Goal: Communication & Community: Answer question/provide support

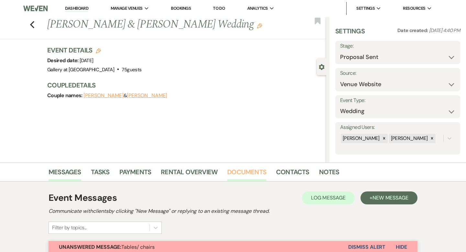
click at [234, 172] on link "Documents" at bounding box center [246, 174] width 39 height 14
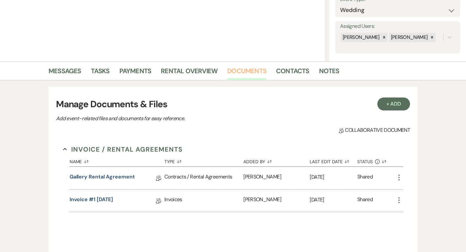
scroll to position [104, 0]
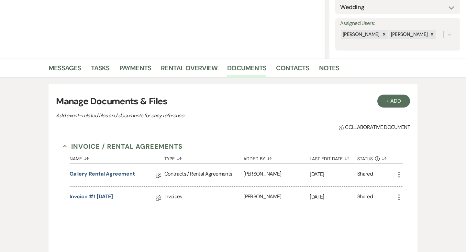
click at [129, 176] on link "Gallery Rental Agreement" at bounding box center [102, 175] width 65 height 10
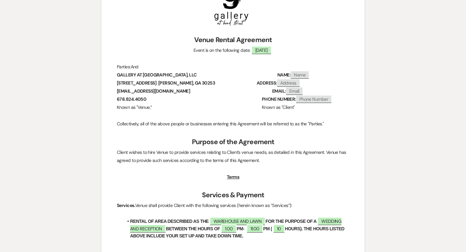
scroll to position [96, 0]
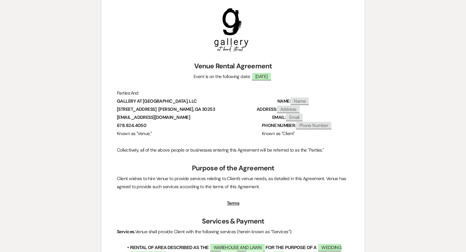
click at [264, 81] on p at bounding box center [233, 85] width 232 height 8
click at [264, 74] on span "[DATE]" at bounding box center [261, 76] width 20 height 8
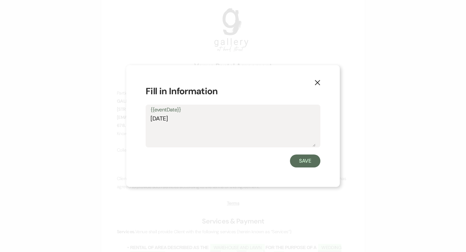
click at [196, 121] on textarea "[DATE]" at bounding box center [232, 130] width 165 height 32
drag, startPoint x: 174, startPoint y: 120, endPoint x: 155, endPoint y: 119, distance: 19.1
click at [155, 119] on textarea "[DATE]" at bounding box center [232, 130] width 165 height 32
type textarea "[DATE]"
click at [305, 161] on button "Save" at bounding box center [305, 160] width 30 height 13
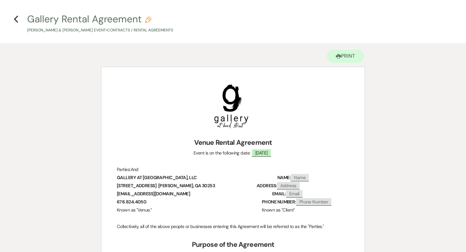
scroll to position [0, 0]
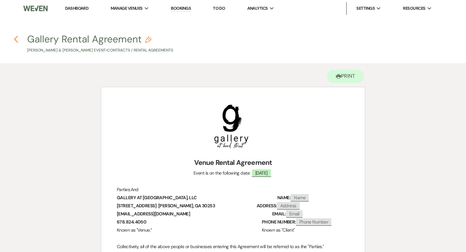
click at [16, 39] on icon "Previous" at bounding box center [16, 39] width 5 height 8
select select "6"
select select "5"
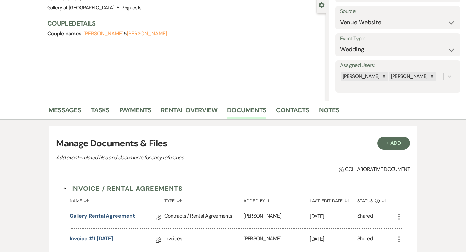
scroll to position [40, 0]
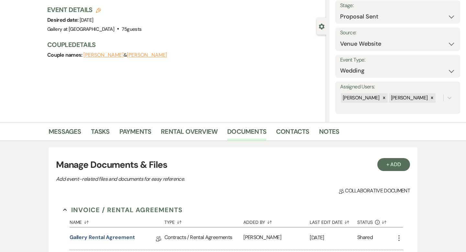
click at [97, 11] on icon "Edit" at bounding box center [98, 10] width 5 height 5
select select "733"
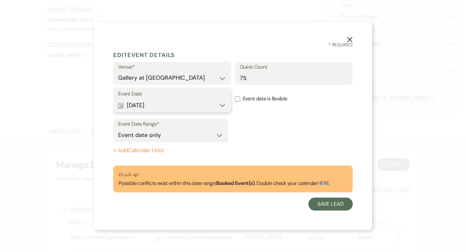
click at [149, 99] on button "Calendar [DATE] Expand" at bounding box center [172, 105] width 108 height 13
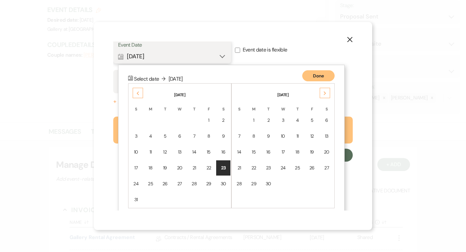
scroll to position [56, 0]
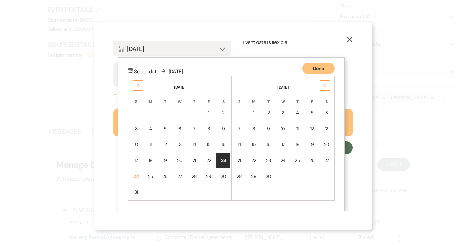
click at [136, 173] on div "24" at bounding box center [135, 176] width 5 height 7
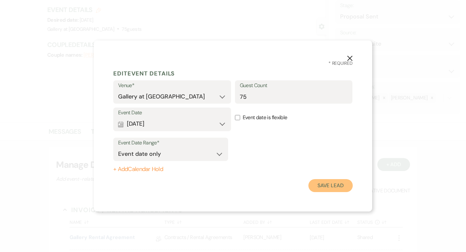
click at [326, 186] on button "Save Lead" at bounding box center [330, 185] width 44 height 13
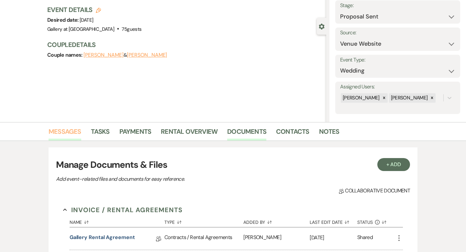
click at [59, 129] on link "Messages" at bounding box center [65, 133] width 33 height 14
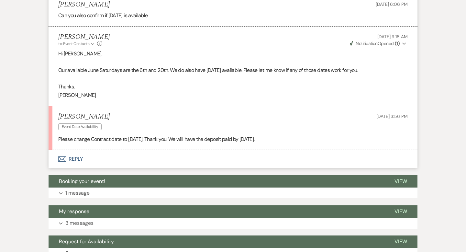
scroll to position [809, 0]
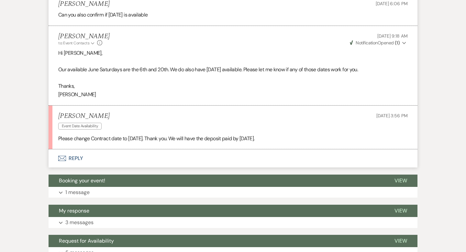
click at [83, 161] on button "Envelope Reply" at bounding box center [233, 158] width 369 height 18
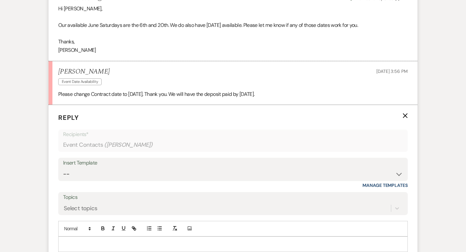
scroll to position [858, 0]
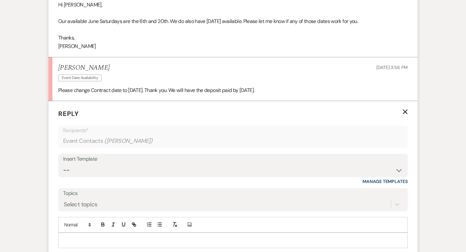
click at [107, 233] on div at bounding box center [233, 240] width 349 height 15
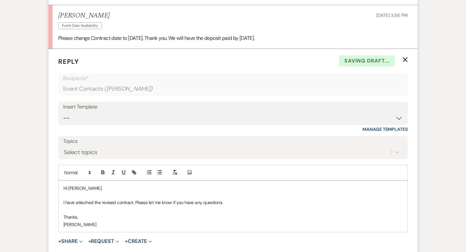
scroll to position [921, 0]
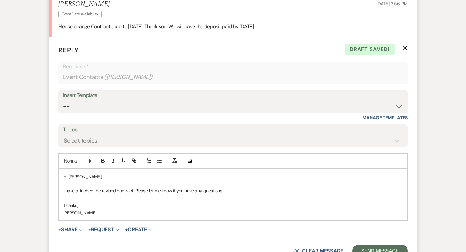
click at [67, 230] on button "+ Share Expand" at bounding box center [70, 229] width 24 height 5
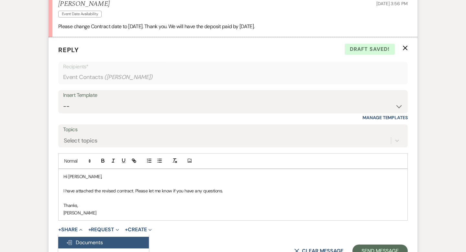
click at [92, 239] on span "Doc Upload Documents" at bounding box center [84, 242] width 37 height 7
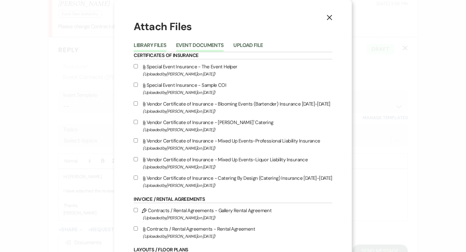
click at [194, 48] on button "Event Documents" at bounding box center [200, 47] width 48 height 9
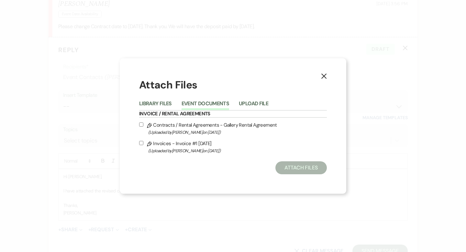
click at [141, 123] on input "Pencil Contracts / Rental Agreements - Gallery Rental Agreement (Uploaded by [P…" at bounding box center [141, 124] width 4 height 4
checkbox input "true"
click at [302, 167] on button "Attach Files" at bounding box center [300, 167] width 51 height 13
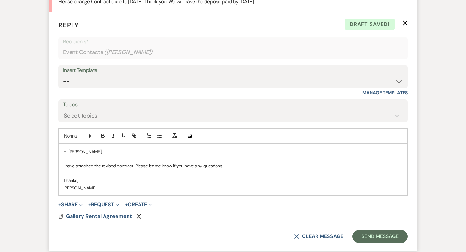
scroll to position [947, 0]
click at [122, 217] on span "Gallery Rental Agreement" at bounding box center [99, 215] width 66 height 7
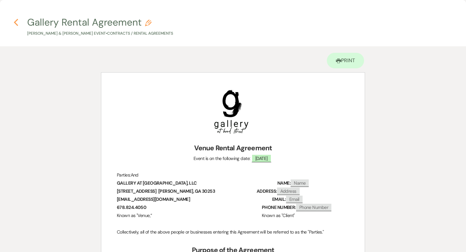
click at [15, 23] on use "button" at bounding box center [16, 22] width 4 height 7
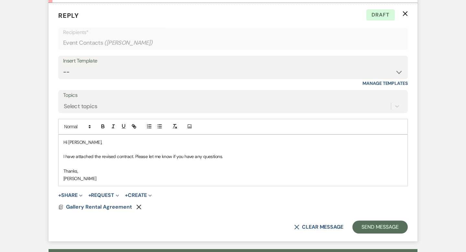
scroll to position [956, 0]
click at [93, 210] on form "Reply X Draft Recipients* Event Contacts ( [PERSON_NAME] ) Insert Template -- I…" at bounding box center [233, 122] width 369 height 238
click at [92, 205] on span "Gallery Rental Agreement" at bounding box center [99, 206] width 66 height 7
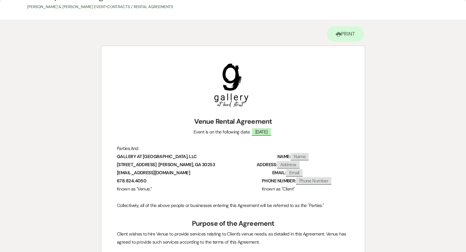
scroll to position [0, 0]
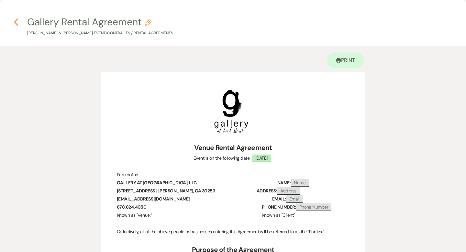
click at [15, 21] on use "button" at bounding box center [16, 21] width 4 height 7
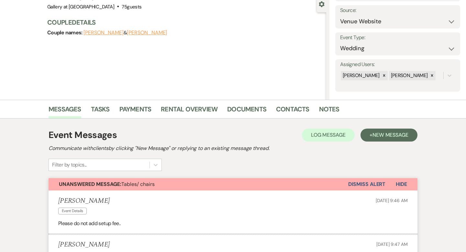
scroll to position [0, 0]
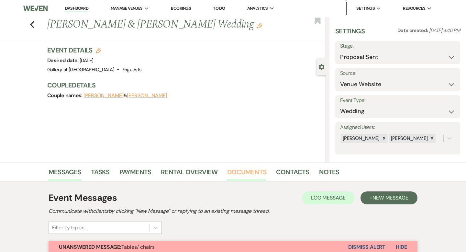
click at [258, 173] on link "Documents" at bounding box center [246, 174] width 39 height 14
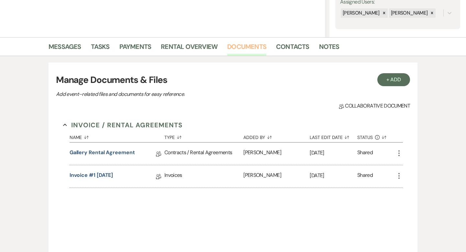
scroll to position [143, 0]
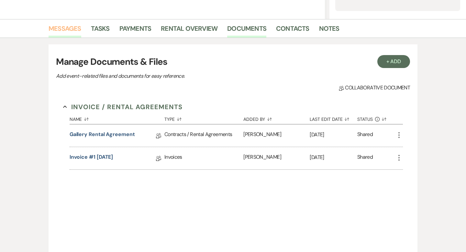
click at [72, 32] on link "Messages" at bounding box center [65, 30] width 33 height 14
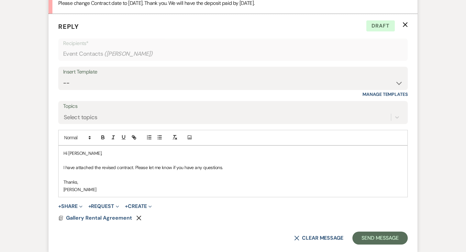
scroll to position [946, 0]
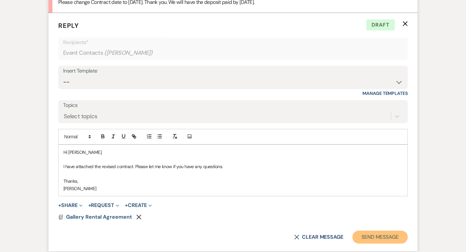
click at [374, 237] on button "Send Message" at bounding box center [379, 236] width 55 height 13
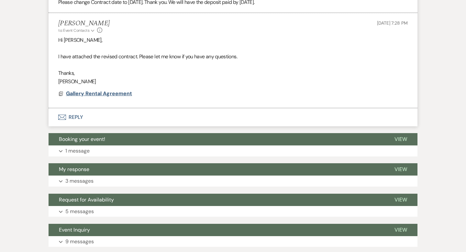
click at [95, 94] on span "Gallery Rental Agreement" at bounding box center [99, 93] width 66 height 7
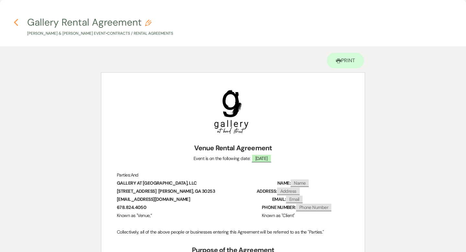
click at [16, 19] on icon "Previous" at bounding box center [16, 22] width 5 height 8
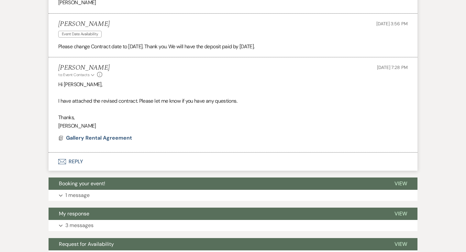
scroll to position [905, 0]
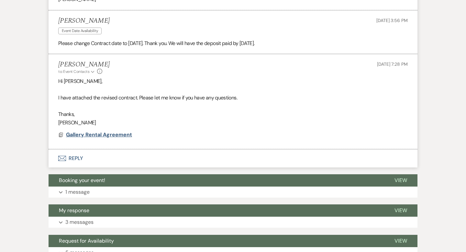
click at [101, 136] on span "Gallery Rental Agreement" at bounding box center [99, 134] width 66 height 7
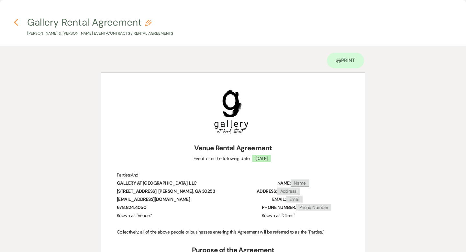
click at [17, 22] on icon "Previous" at bounding box center [16, 22] width 5 height 8
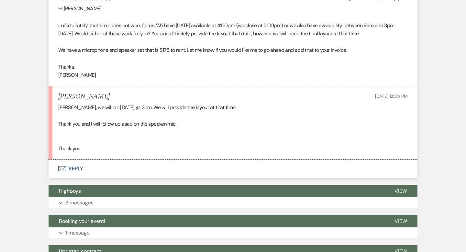
scroll to position [436, 0]
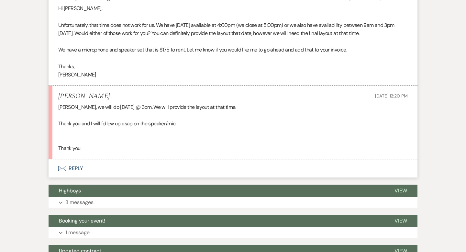
click at [119, 177] on button "Envelope Reply" at bounding box center [233, 168] width 369 height 18
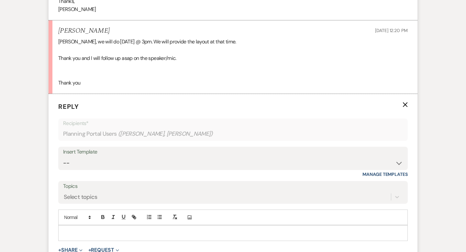
scroll to position [506, 0]
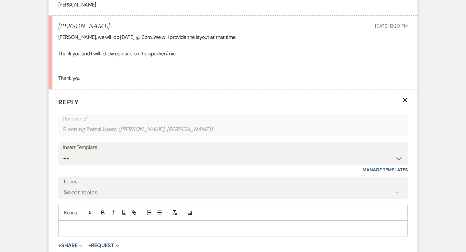
click at [102, 230] on div at bounding box center [233, 228] width 349 height 15
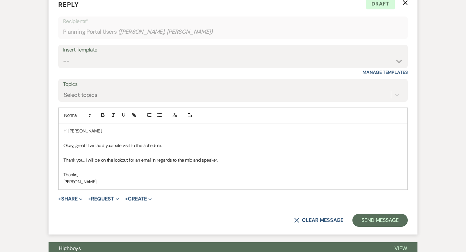
scroll to position [607, 0]
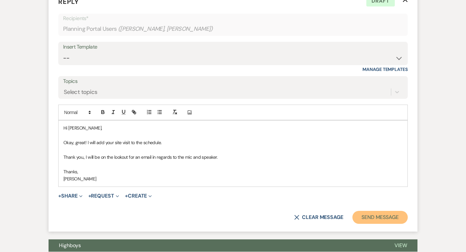
click at [379, 224] on button "Send Message" at bounding box center [379, 217] width 55 height 13
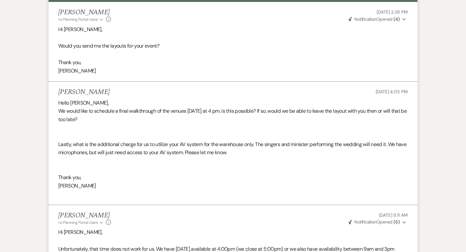
scroll to position [64, 0]
